Goal: Task Accomplishment & Management: Complete application form

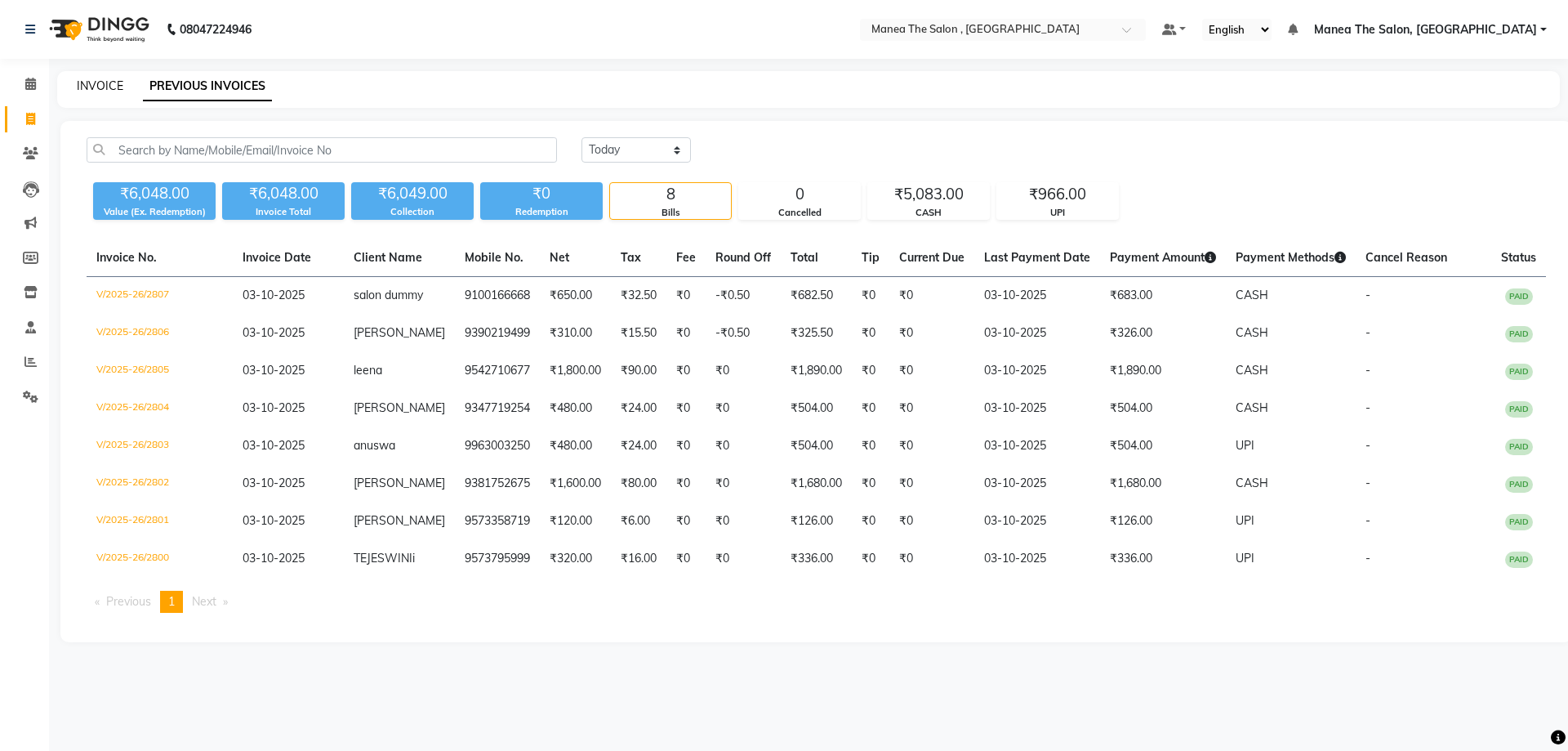
click at [80, 88] on link "INVOICE" at bounding box center [100, 85] width 47 height 15
select select "service"
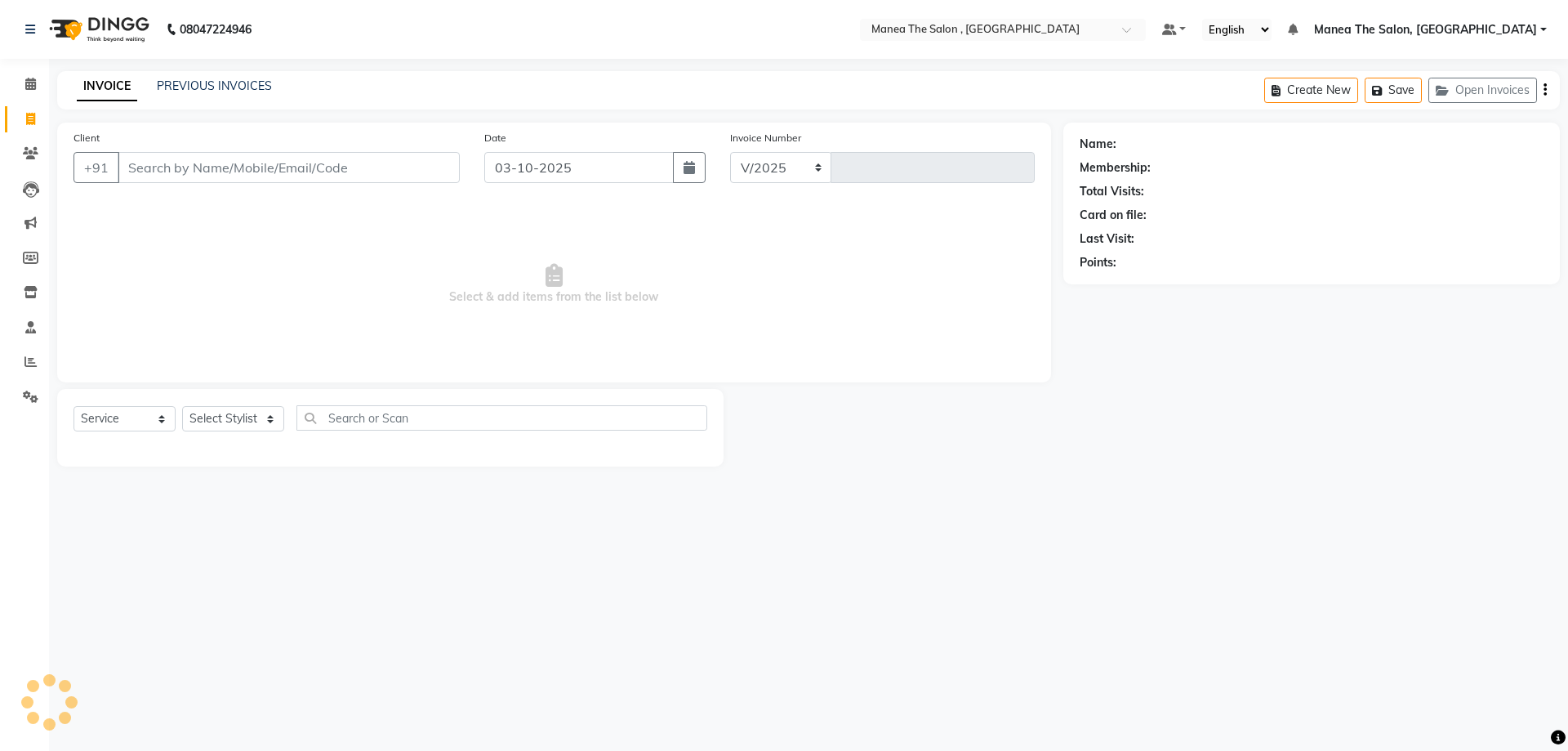
select select "7201"
type input "2808"
click at [256, 417] on select "Select Stylist" at bounding box center [233, 419] width 102 height 25
select select "93250"
click at [182, 406] on select "Select Stylist [PERSON_NAME] Manager NAVEEN [PERSON_NAME] [PERSON_NAME] [PERSON…" at bounding box center [233, 419] width 102 height 25
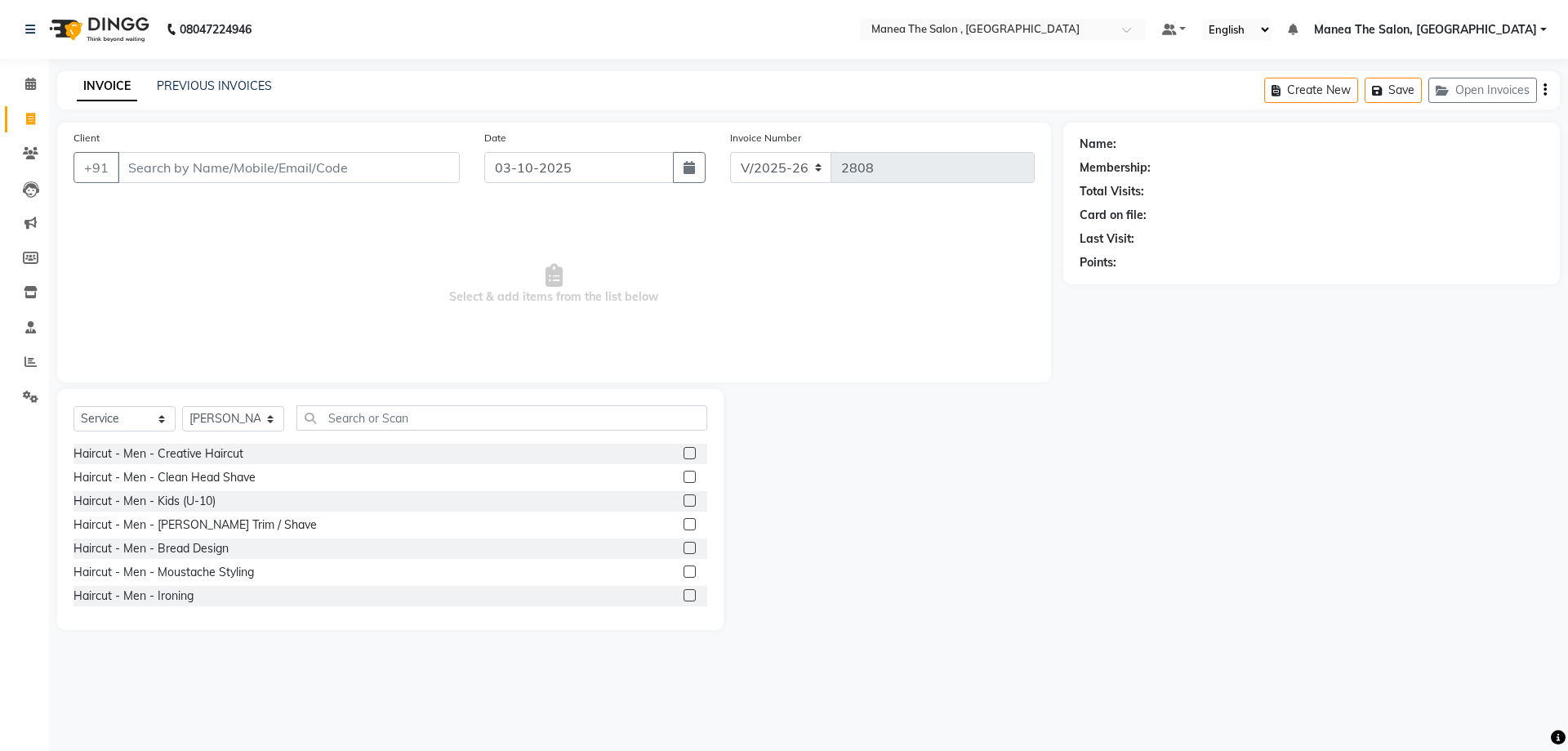
click at [683, 455] on label at bounding box center [689, 453] width 13 height 13
click at [683, 455] on input "checkbox" at bounding box center [688, 454] width 11 height 11
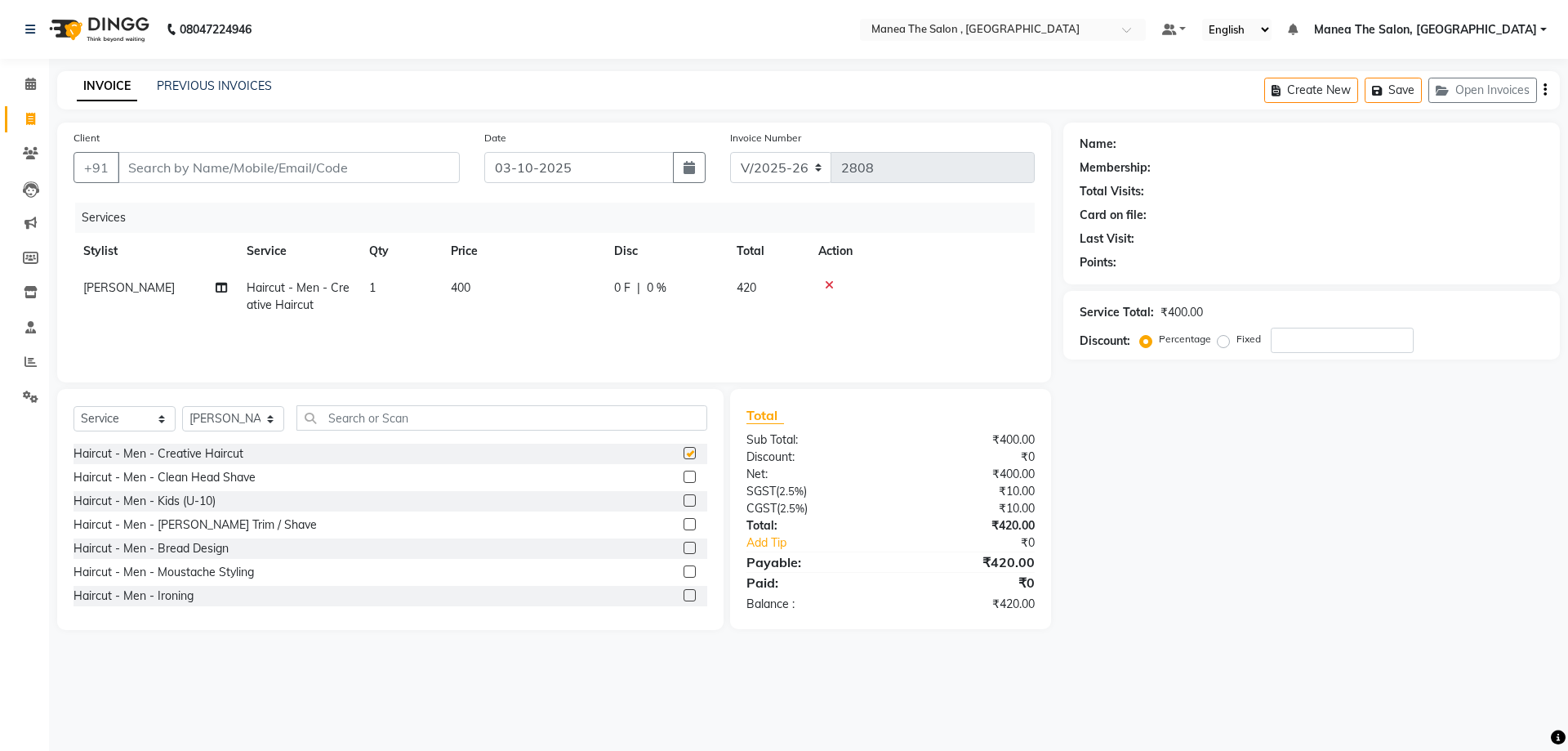
checkbox input "false"
click at [302, 175] on input "Client" at bounding box center [288, 168] width 342 height 31
type input "9"
type input "0"
type input "9618440519"
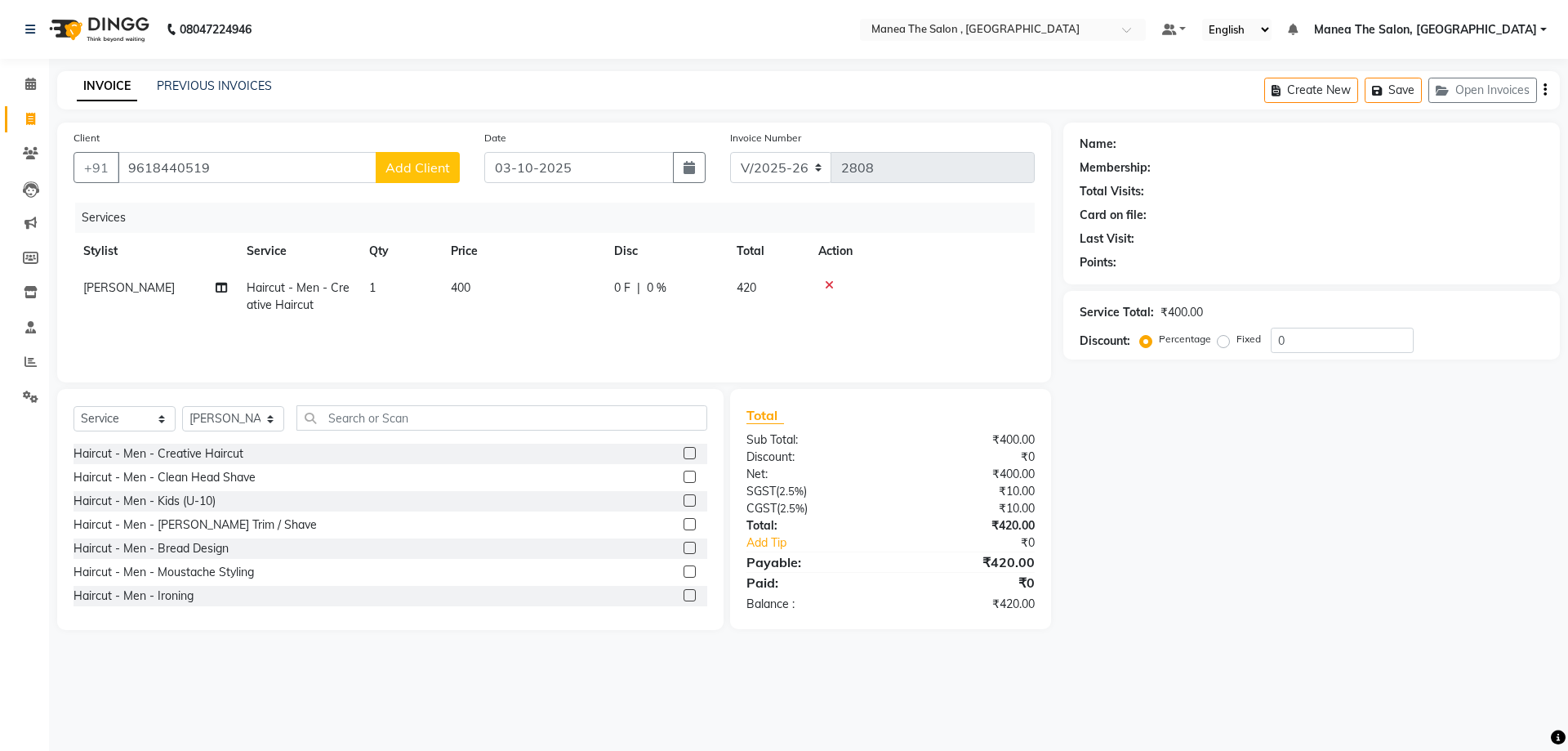
click at [426, 164] on span "Add Client" at bounding box center [418, 167] width 65 height 16
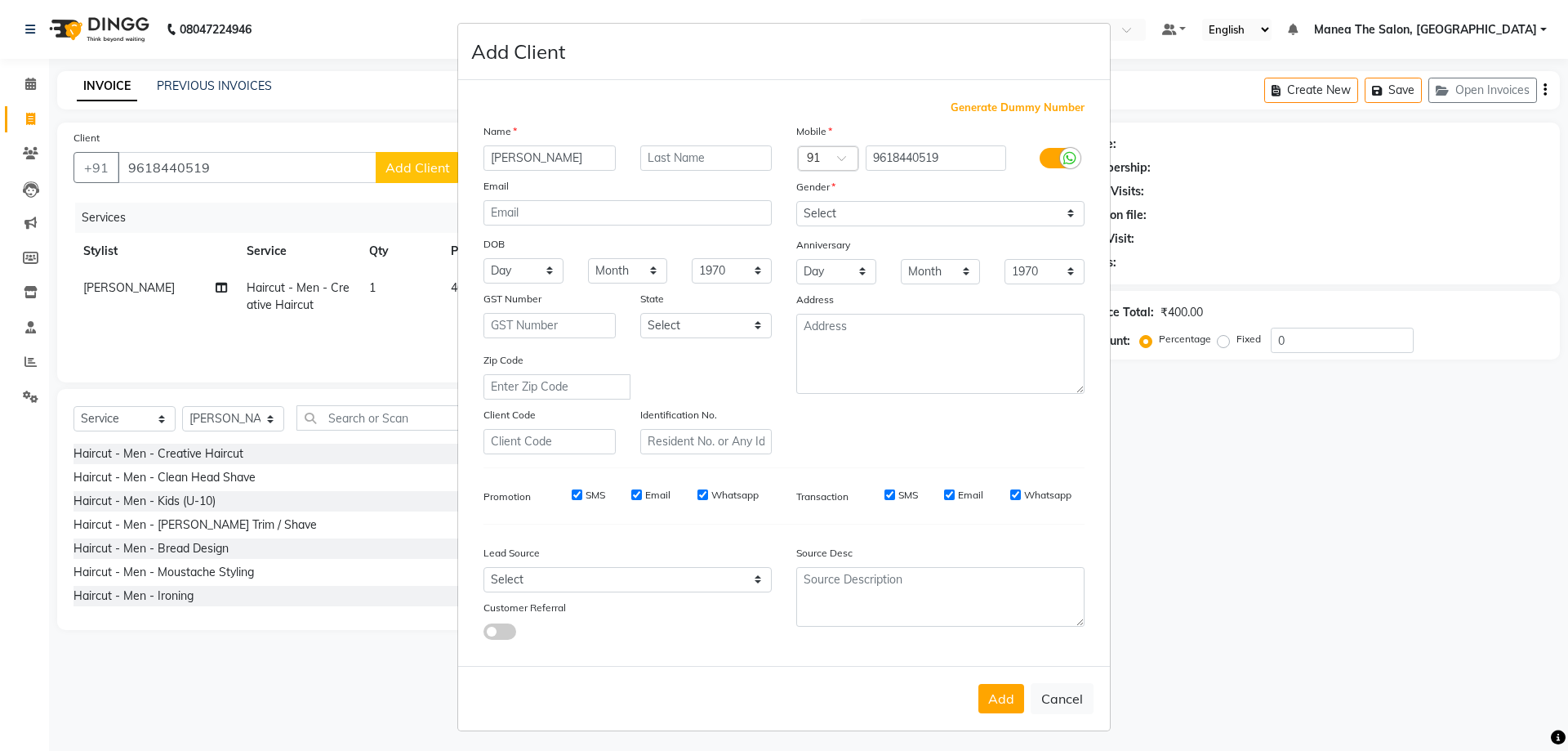
type input "[PERSON_NAME]"
click at [886, 217] on select "Select [DEMOGRAPHIC_DATA] [DEMOGRAPHIC_DATA] Other Prefer Not To Say" at bounding box center [941, 213] width 289 height 25
select select "[DEMOGRAPHIC_DATA]"
click at [797, 201] on select "Select [DEMOGRAPHIC_DATA] [DEMOGRAPHIC_DATA] Other Prefer Not To Say" at bounding box center [941, 213] width 289 height 25
click at [1004, 692] on button "Add" at bounding box center [1001, 698] width 46 height 29
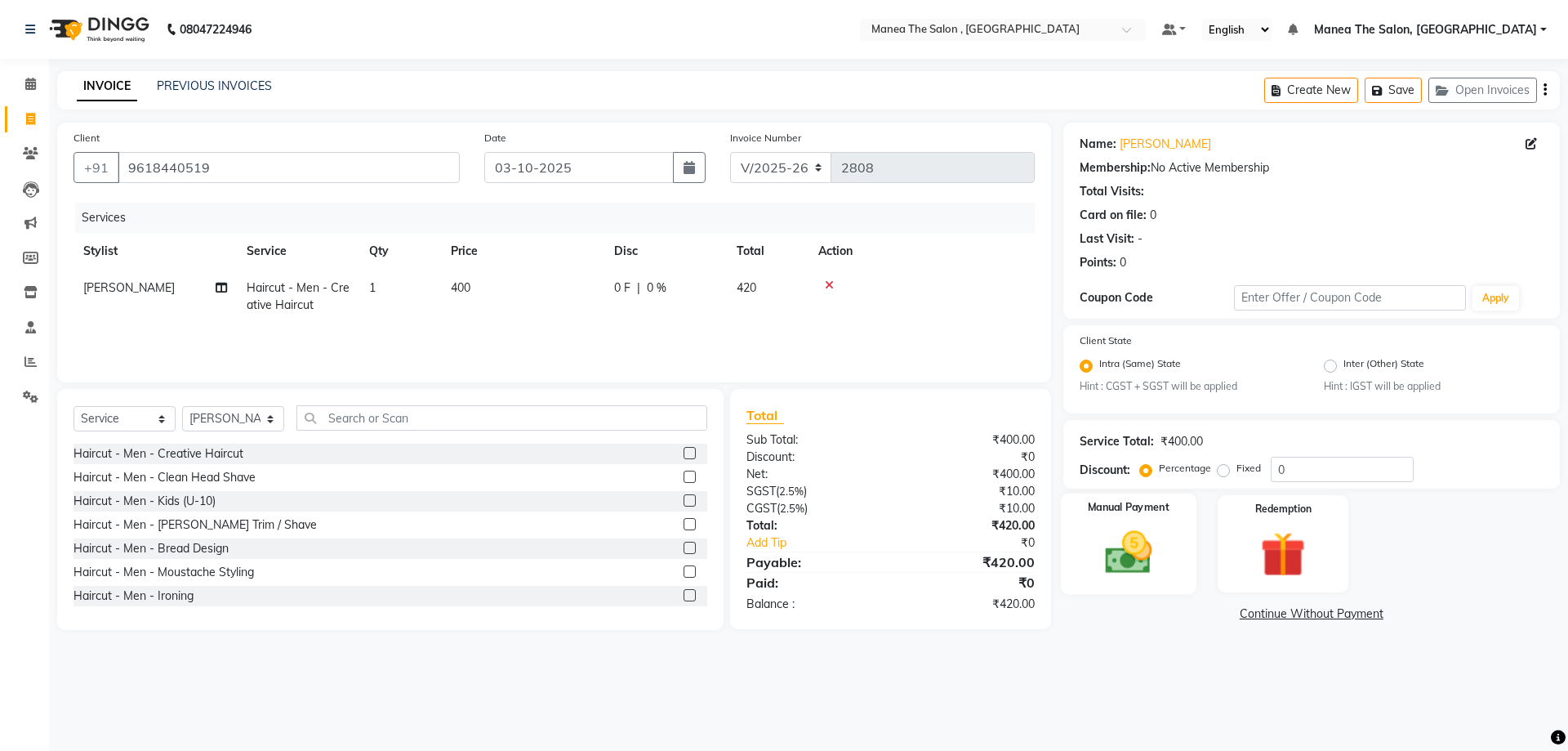
click at [1134, 547] on img at bounding box center [1128, 553] width 76 height 54
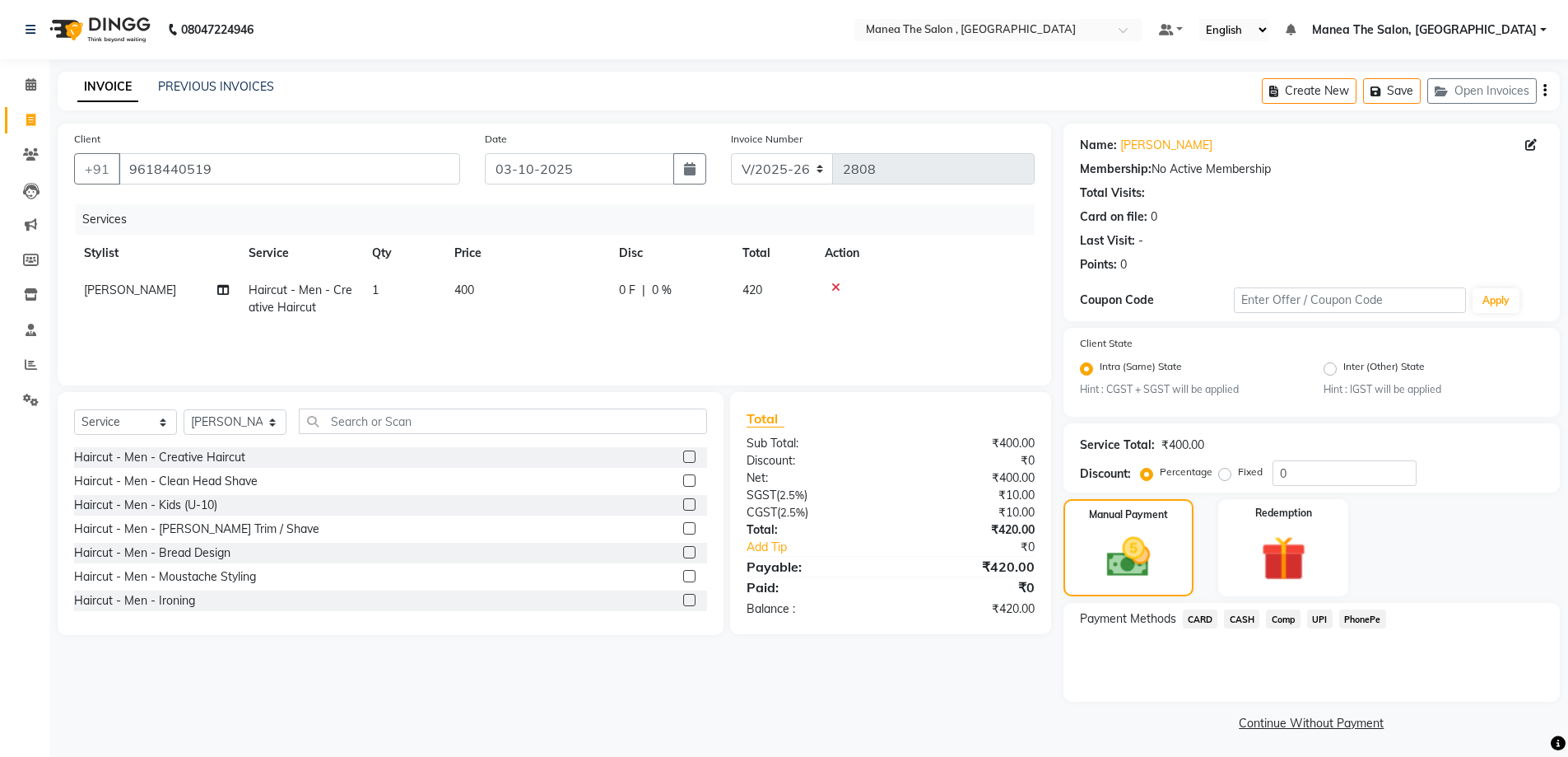
click at [1245, 616] on span "CASH" at bounding box center [1241, 618] width 35 height 19
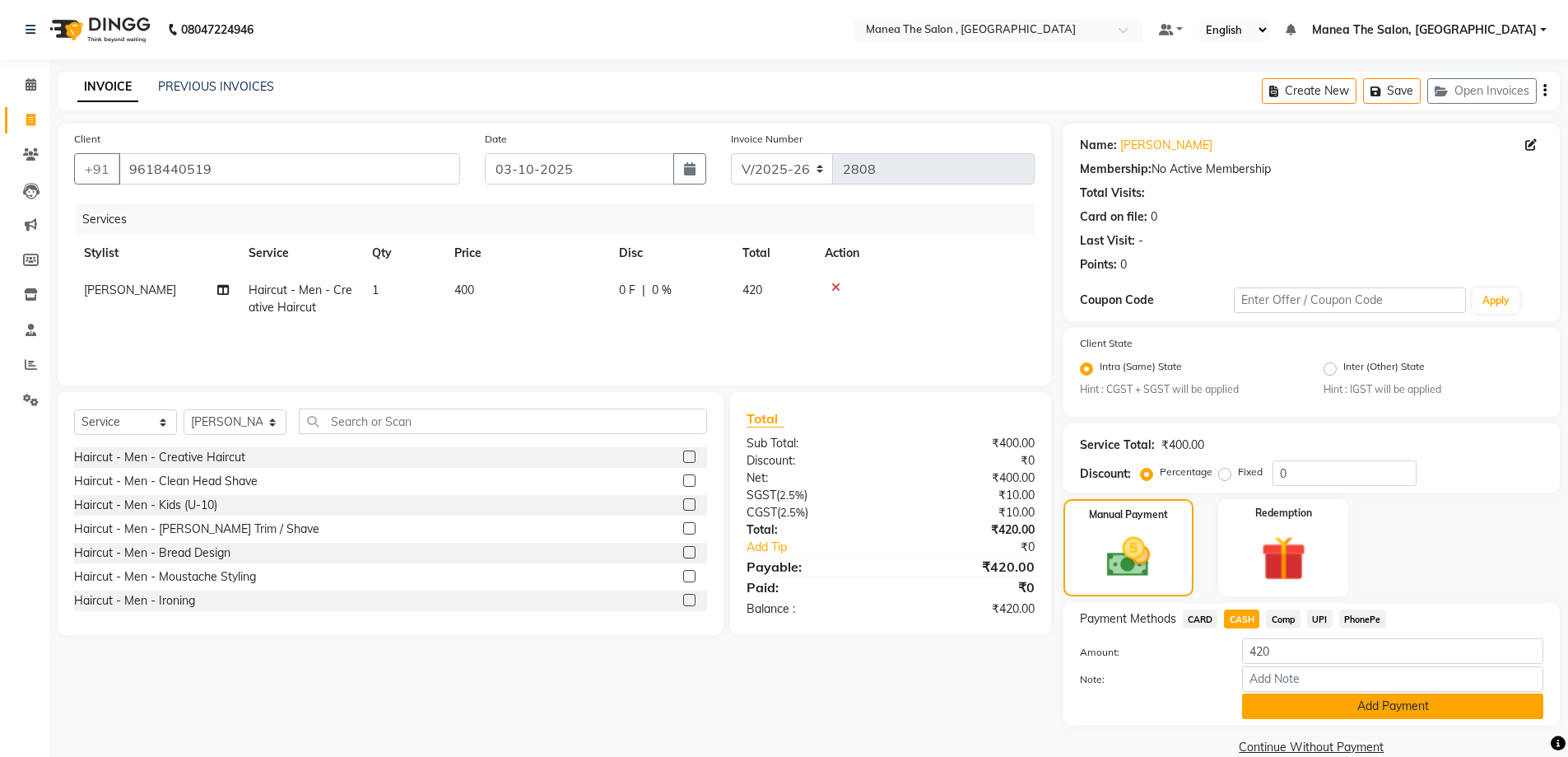
click at [1305, 713] on button "Add Payment" at bounding box center [1392, 706] width 301 height 25
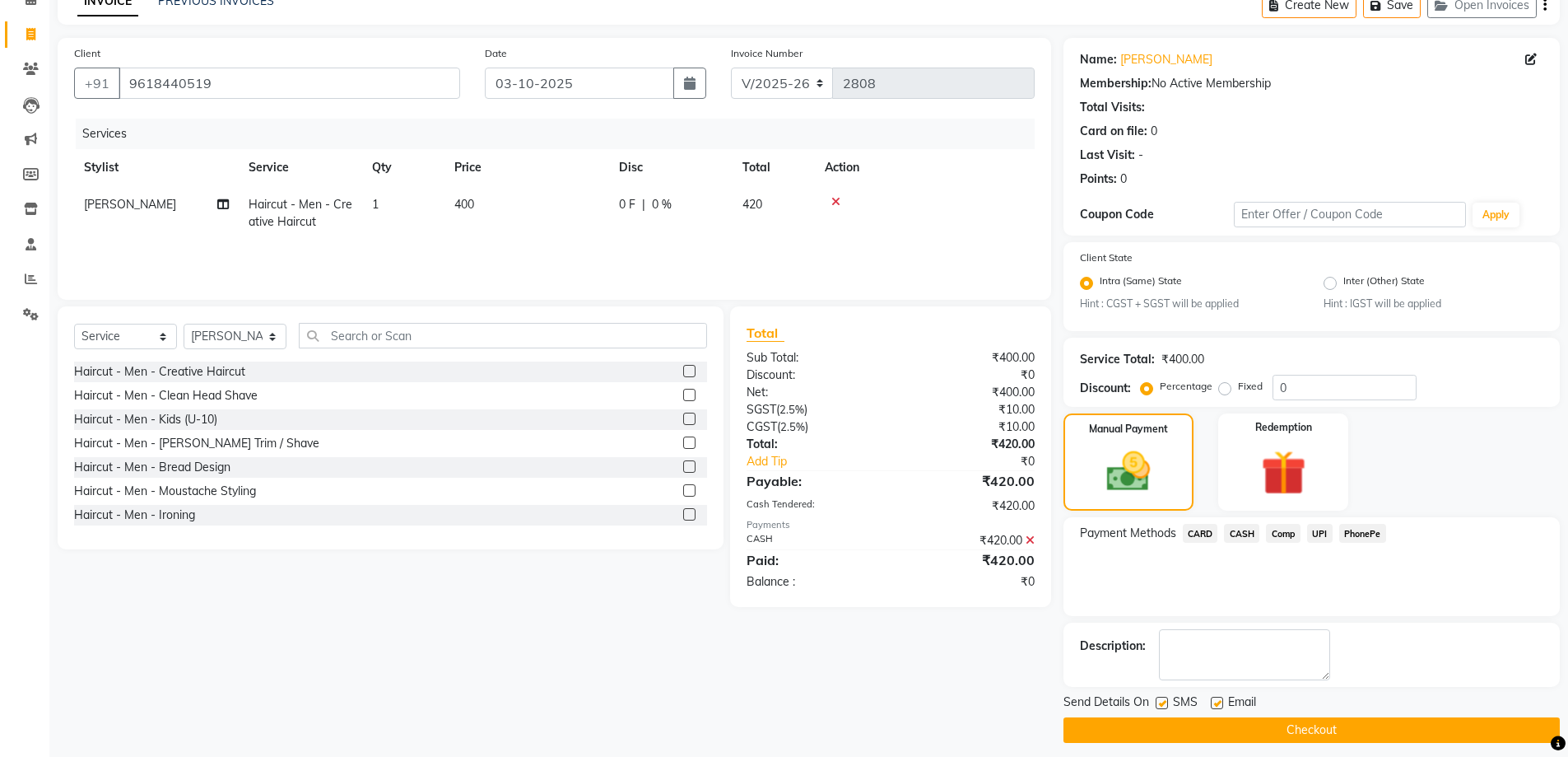
scroll to position [97, 0]
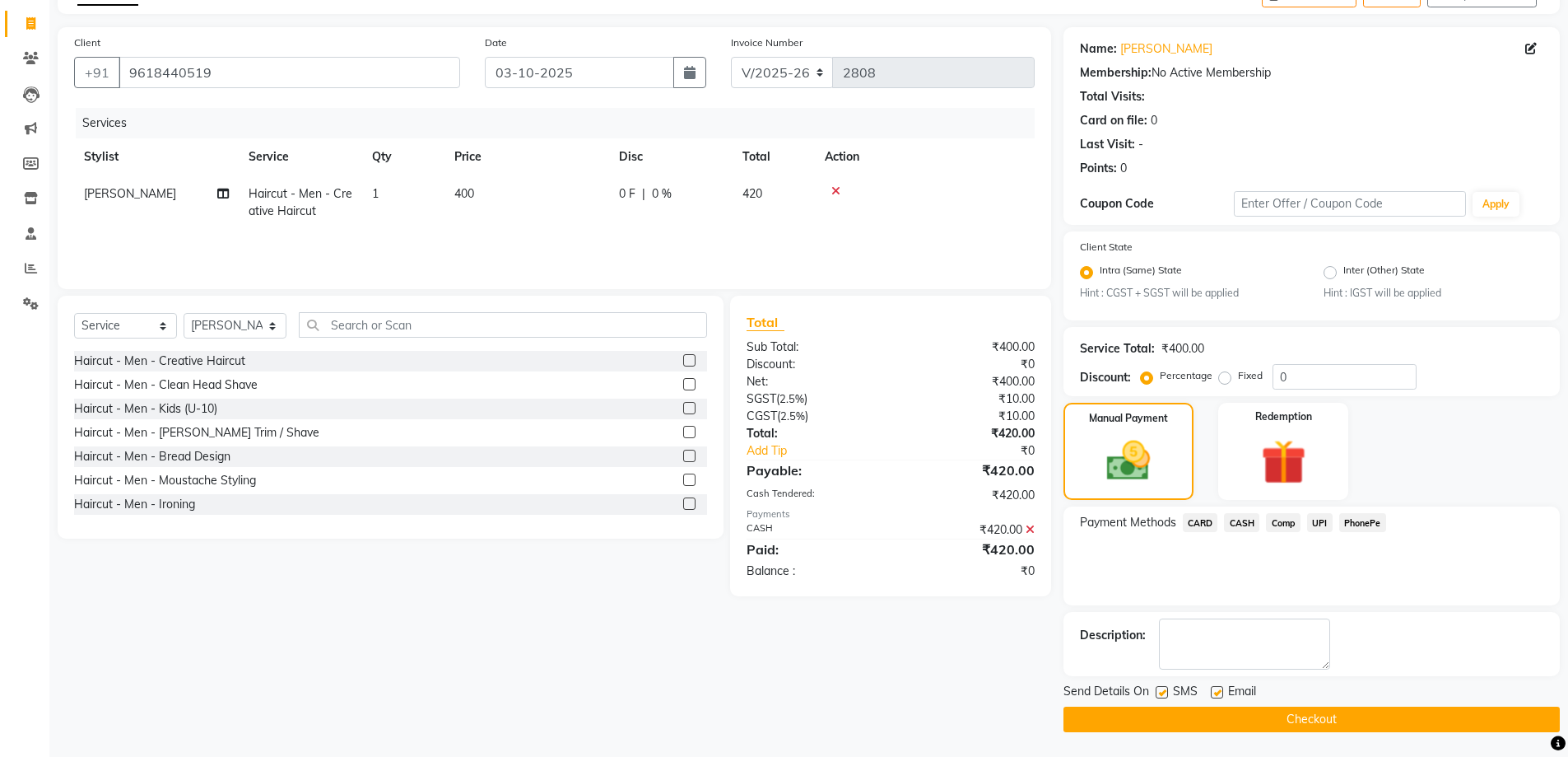
click at [1291, 717] on button "Checkout" at bounding box center [1311, 719] width 496 height 25
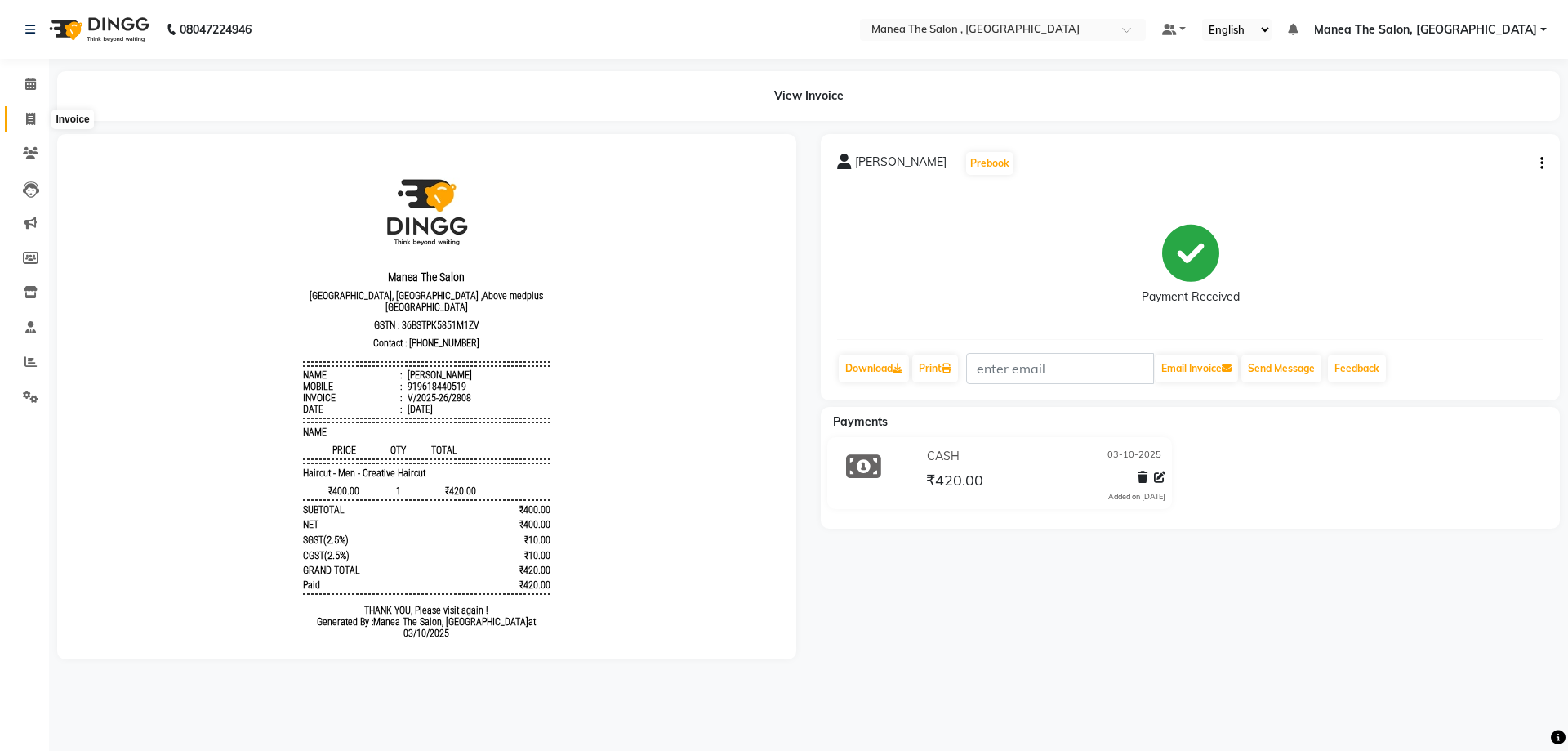
click at [36, 121] on span at bounding box center [30, 119] width 28 height 18
select select "service"
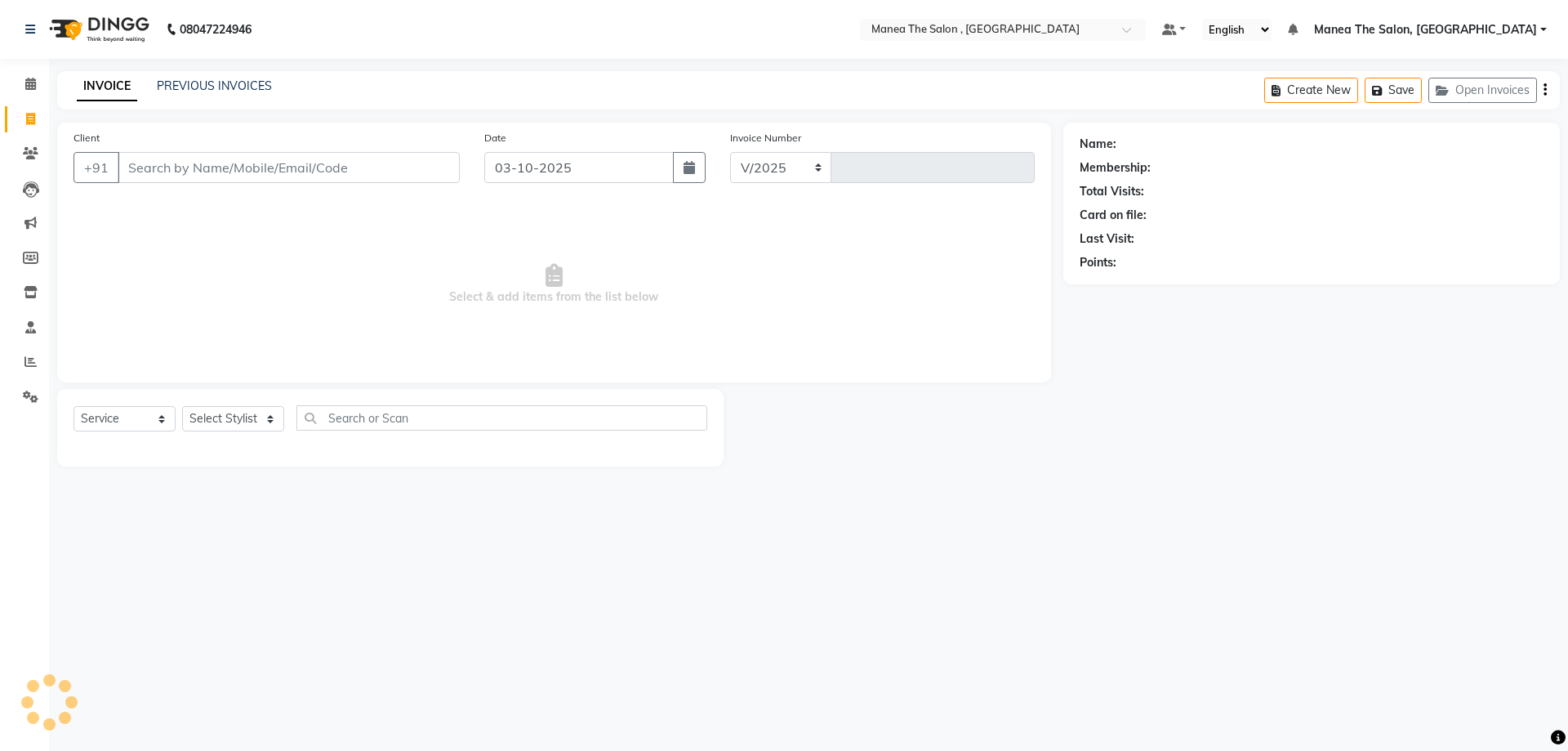
select select "7201"
type input "2809"
